Goal: Navigation & Orientation: Find specific page/section

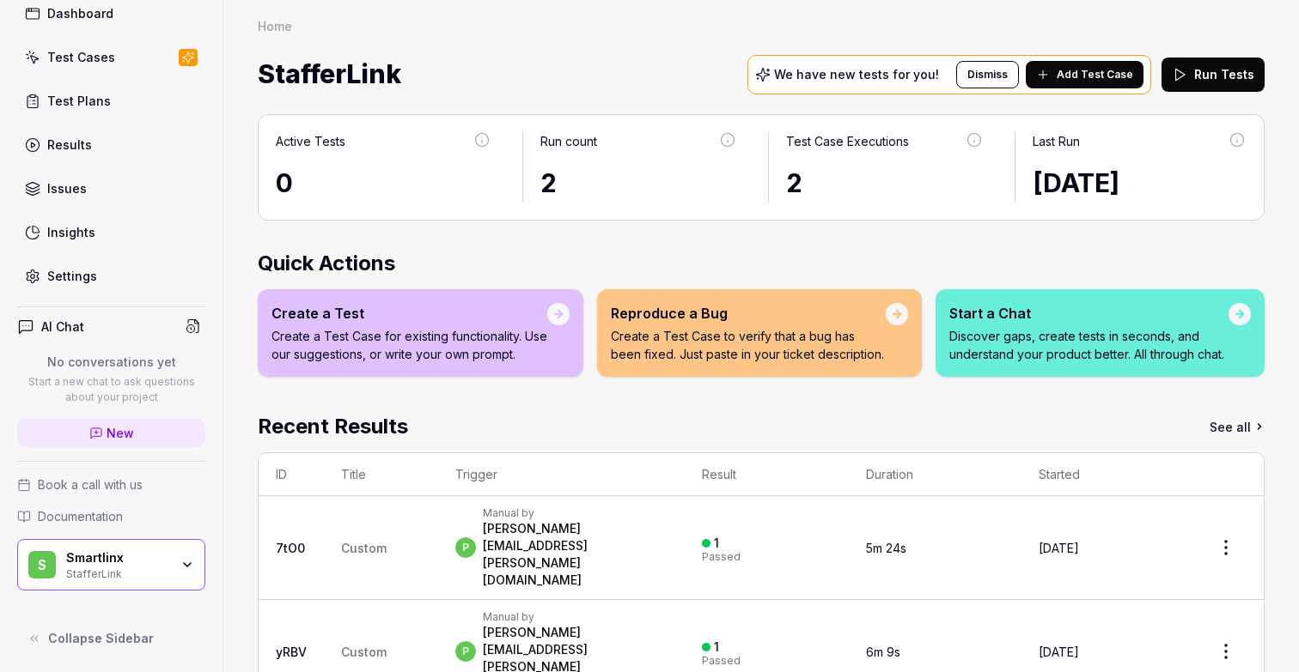
scroll to position [98, 0]
click at [189, 563] on icon "button" at bounding box center [187, 564] width 7 height 3
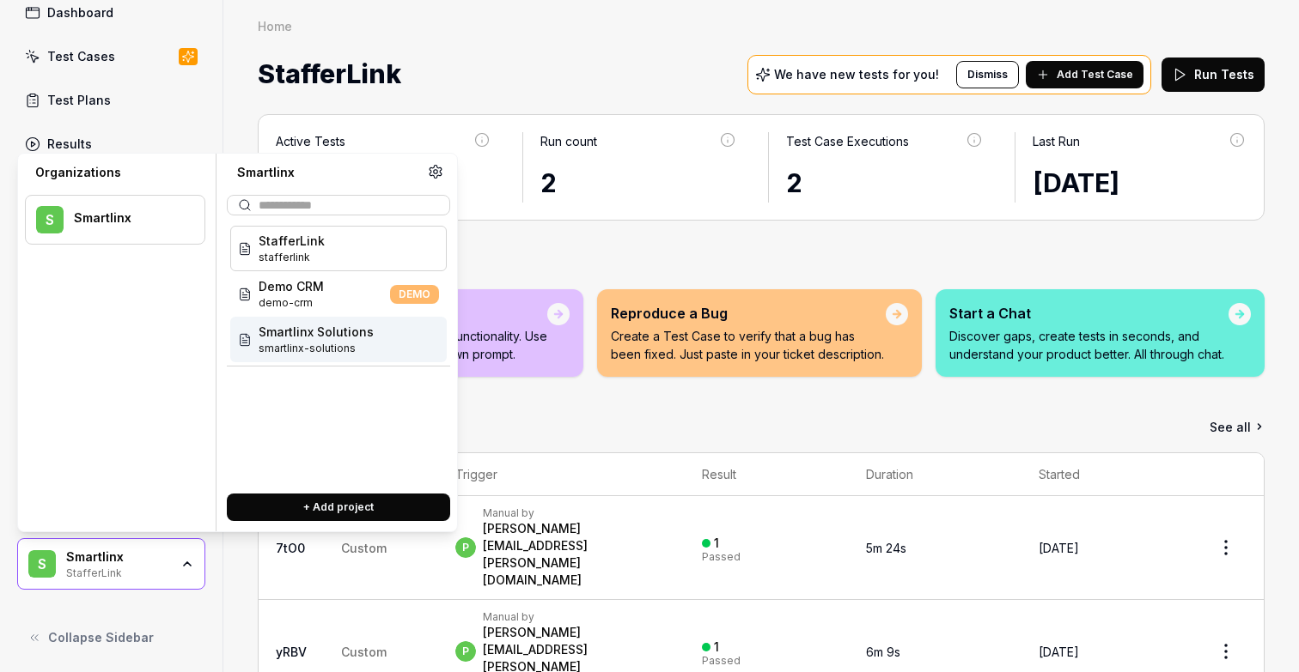
click at [289, 339] on span "Smartlinx Solutions" at bounding box center [316, 332] width 115 height 18
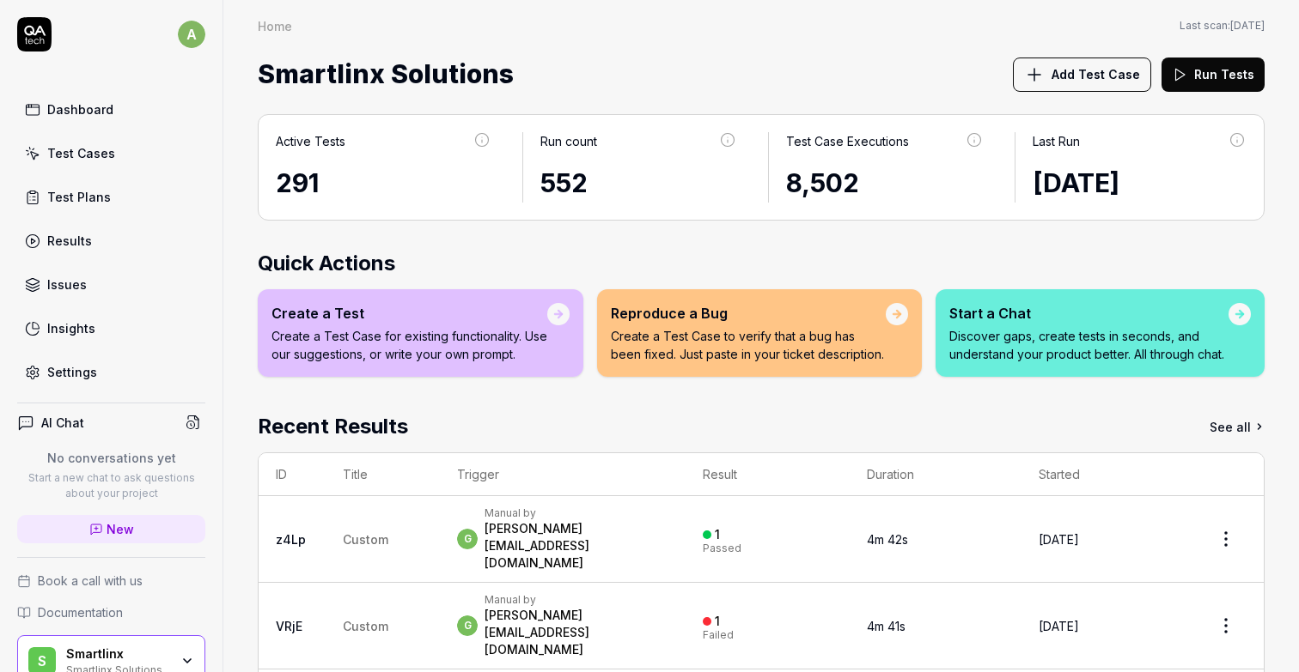
click at [182, 656] on icon "button" at bounding box center [187, 661] width 14 height 14
click at [665, 16] on div "Home Home Last scan: [DATE] Smartlinx Solutions Add Test Case Run Tests" at bounding box center [760, 48] width 1075 height 97
click at [74, 241] on div "Results" at bounding box center [69, 241] width 45 height 18
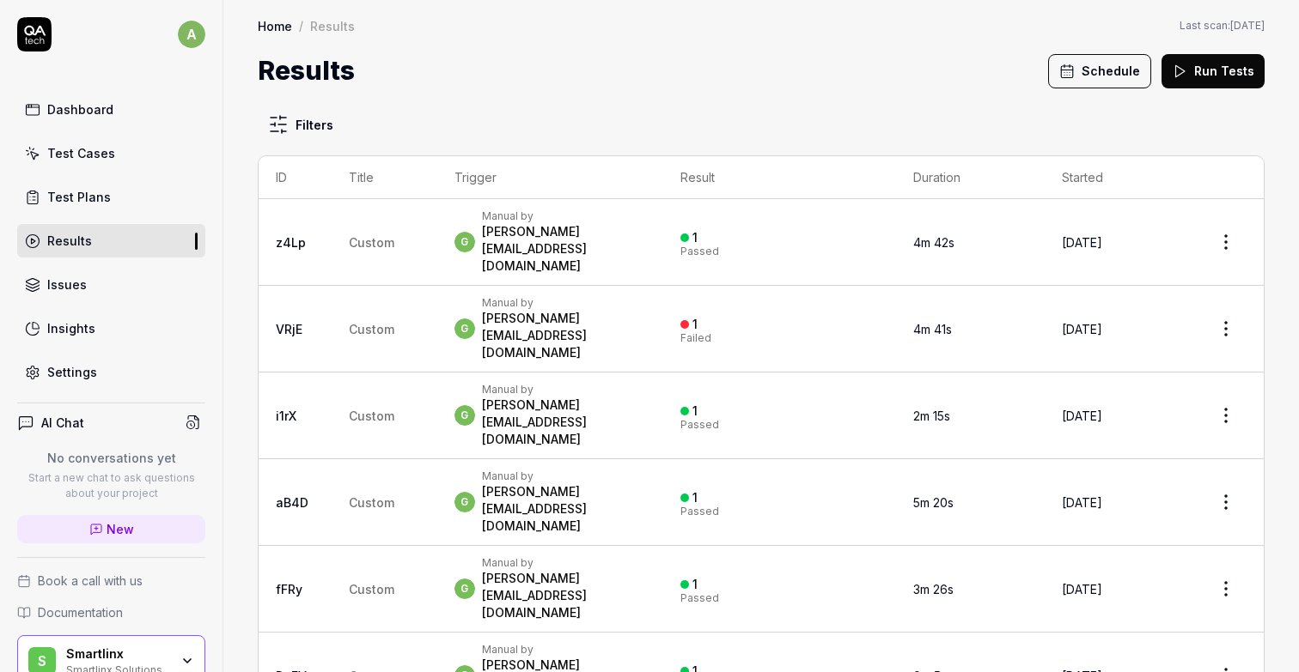
click at [87, 192] on div "Test Plans" at bounding box center [79, 197] width 64 height 18
